Goal: Task Accomplishment & Management: Manage account settings

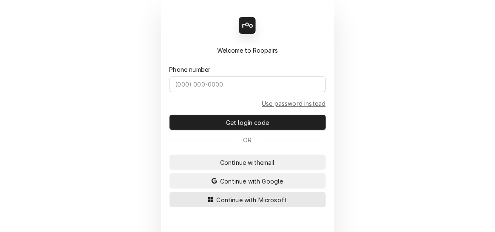
click at [242, 198] on span "Continue with Microsoft" at bounding box center [252, 199] width 74 height 9
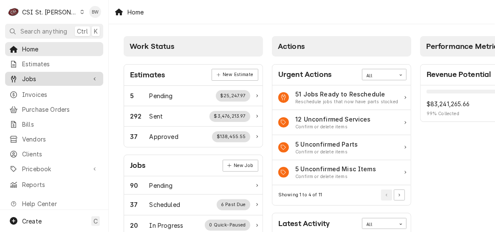
click at [45, 79] on span "Jobs" at bounding box center [54, 78] width 64 height 9
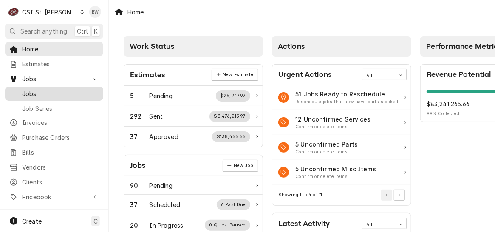
click at [43, 91] on span "Jobs" at bounding box center [60, 93] width 77 height 9
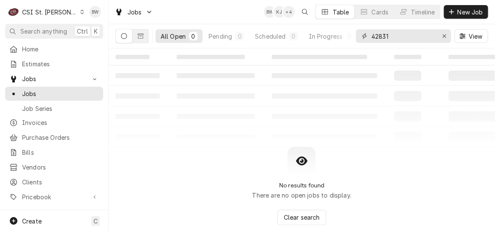
drag, startPoint x: 404, startPoint y: 37, endPoint x: 362, endPoint y: 38, distance: 41.6
click at [362, 37] on div "42831" at bounding box center [403, 36] width 95 height 14
type input "41037"
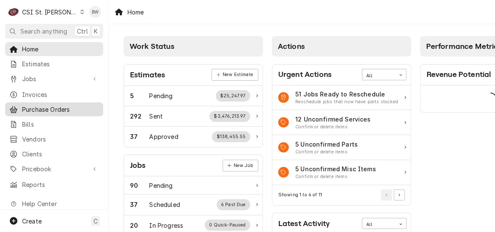
click at [47, 108] on span "Purchase Orders" at bounding box center [60, 109] width 77 height 9
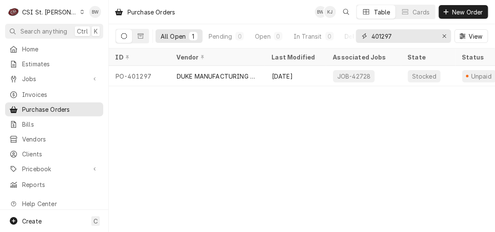
drag, startPoint x: 405, startPoint y: 34, endPoint x: 366, endPoint y: 36, distance: 39.1
click at [366, 36] on div "401297" at bounding box center [403, 36] width 95 height 14
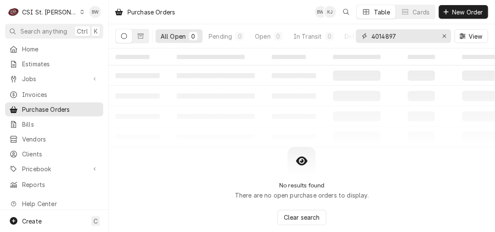
drag, startPoint x: 394, startPoint y: 35, endPoint x: 362, endPoint y: 37, distance: 31.9
click at [362, 37] on div "4014897" at bounding box center [403, 36] width 95 height 14
type input "7"
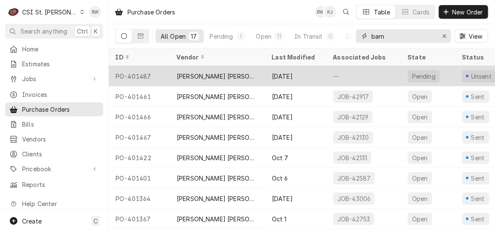
type input "barn"
click at [148, 74] on div "PO-401487" at bounding box center [139, 76] width 61 height 20
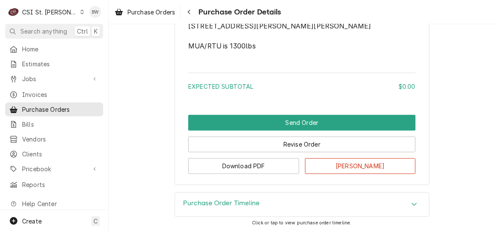
scroll to position [576, 0]
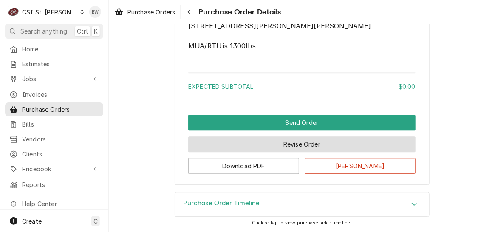
click at [275, 141] on button "Revise Order" at bounding box center [301, 144] width 227 height 16
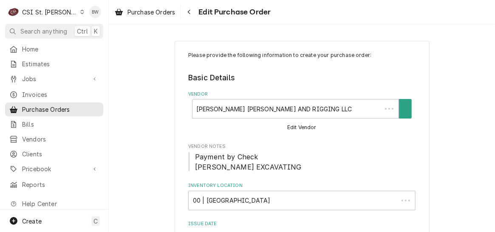
type textarea "x"
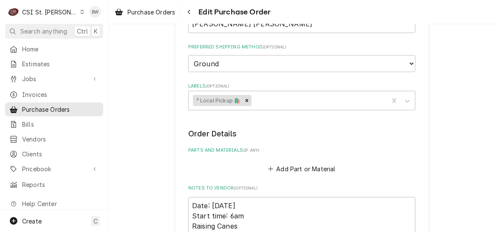
scroll to position [340, 0]
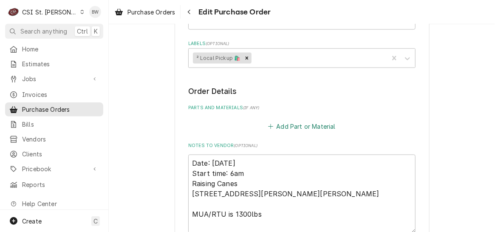
click at [289, 129] on button "Add Part or Material" at bounding box center [302, 127] width 70 height 12
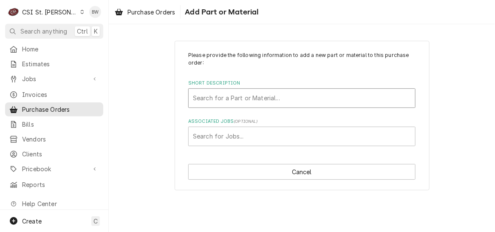
click at [213, 98] on div "Short Description" at bounding box center [302, 98] width 218 height 15
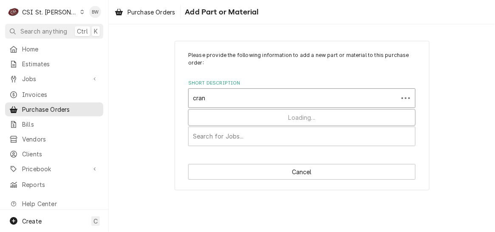
type input "crane"
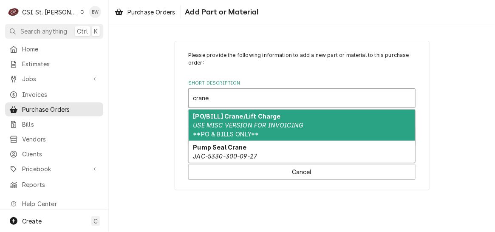
click at [234, 116] on strong "[PO/BILL] Crane/Lift Charge" at bounding box center [237, 116] width 88 height 7
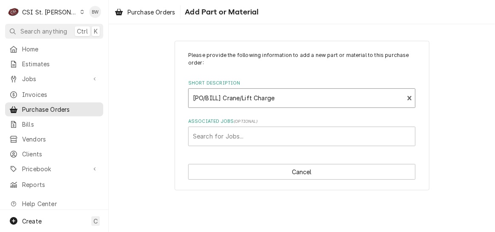
type textarea "x"
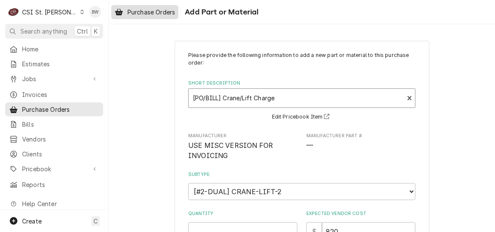
click at [166, 11] on span "Purchase Orders" at bounding box center [151, 12] width 48 height 9
